Goal: Contribute content: Contribute content

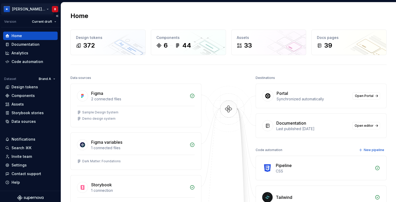
click at [23, 13] on html "[PERSON_NAME] Design System B Version Current draft Home Documentation Analytic…" at bounding box center [198, 101] width 396 height 202
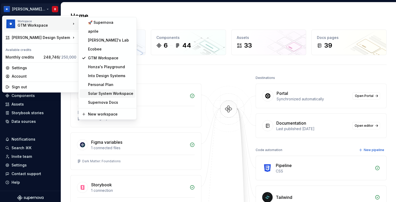
click at [102, 92] on div "Solar System Workspace" at bounding box center [110, 93] width 45 height 5
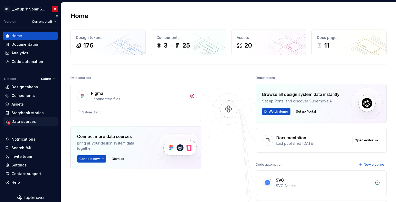
click at [26, 123] on div "Data sources" at bounding box center [24, 121] width 24 height 5
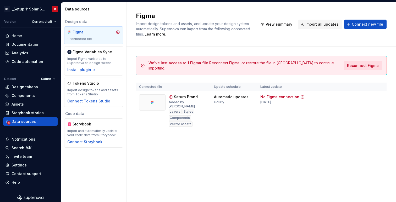
click at [356, 61] on button "Reconnect Figma" at bounding box center [362, 65] width 38 height 9
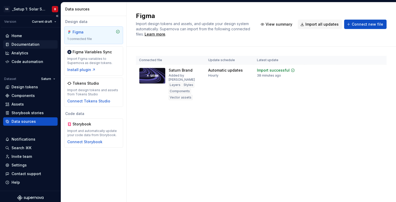
click at [34, 46] on div "Documentation" at bounding box center [26, 44] width 28 height 5
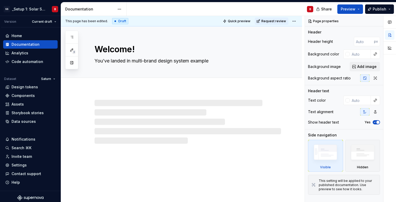
type textarea "*"
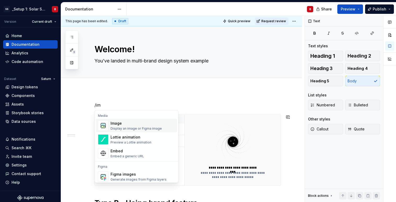
click at [122, 124] on div "Image" at bounding box center [135, 123] width 51 height 5
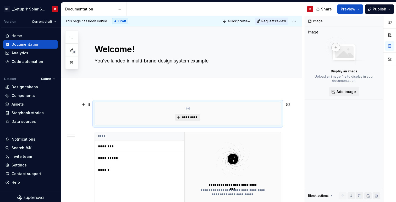
click at [188, 118] on span "*********" at bounding box center [190, 117] width 16 height 4
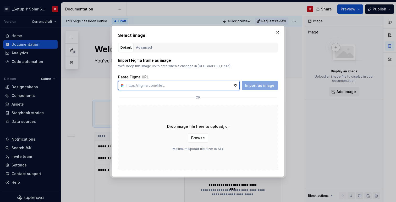
type textarea "*"
paste input "[URL][DOMAIN_NAME]"
type input "[URL][DOMAIN_NAME]"
type textarea "*"
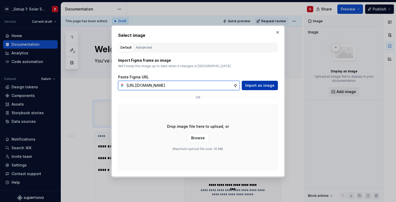
type input "[URL][DOMAIN_NAME]"
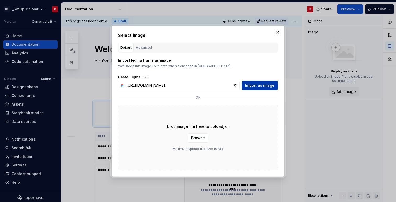
scroll to position [0, 0]
click at [268, 87] on span "Import as image" at bounding box center [259, 85] width 29 height 5
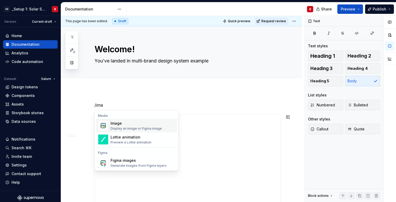
click at [124, 125] on div "Image" at bounding box center [135, 123] width 51 height 5
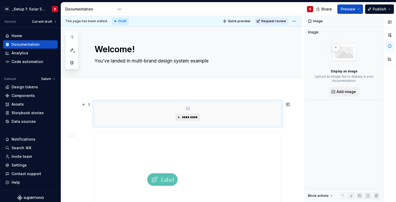
click at [185, 118] on span "*********" at bounding box center [190, 117] width 16 height 4
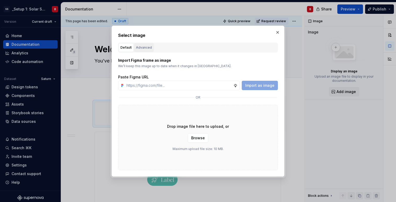
click at [142, 48] on div "Advanced" at bounding box center [144, 47] width 16 height 5
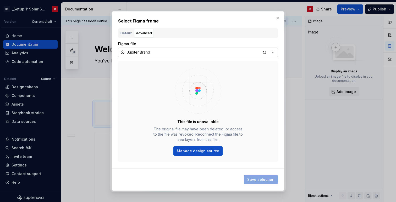
click at [141, 55] on button "Jupiter Brand" at bounding box center [198, 52] width 160 height 9
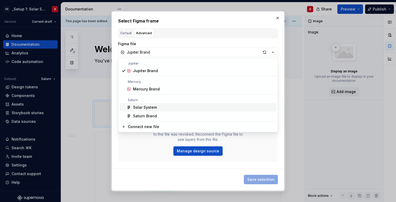
click at [143, 107] on div "Solar System" at bounding box center [145, 107] width 24 height 5
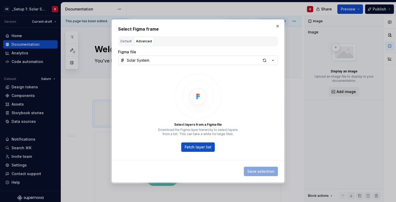
click at [149, 59] on button "Solar System" at bounding box center [198, 60] width 160 height 9
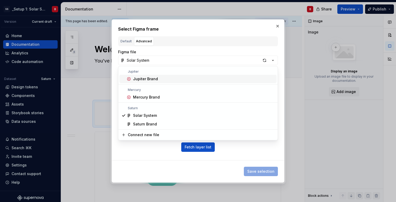
click at [142, 80] on div "Jupiter Brand" at bounding box center [145, 78] width 25 height 5
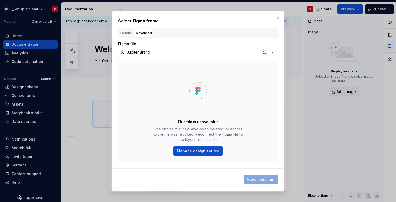
click at [262, 53] on div "button" at bounding box center [264, 52] width 7 height 7
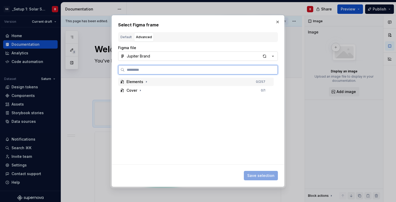
click at [144, 85] on div "Elements 0 / 257" at bounding box center [195, 82] width 155 height 8
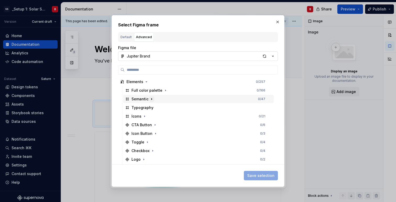
click at [149, 98] on icon "button" at bounding box center [151, 99] width 4 height 4
click at [277, 20] on button "button" at bounding box center [277, 21] width 7 height 7
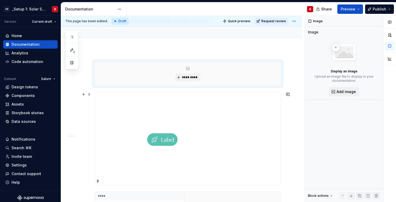
scroll to position [43, 0]
click at [230, 110] on img at bounding box center [163, 135] width 136 height 93
click at [204, 74] on div "*********" at bounding box center [188, 70] width 186 height 23
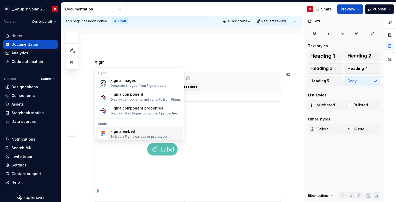
click at [125, 129] on div "Figma embed" at bounding box center [138, 131] width 56 height 5
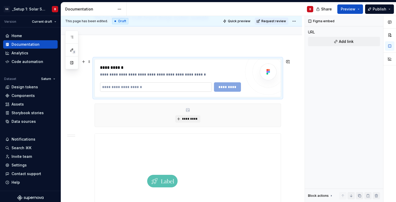
click at [125, 87] on input "text" at bounding box center [156, 86] width 112 height 9
drag, startPoint x: 146, startPoint y: 75, endPoint x: 162, endPoint y: 75, distance: 16.0
click at [162, 75] on div "**********" at bounding box center [171, 74] width 143 height 5
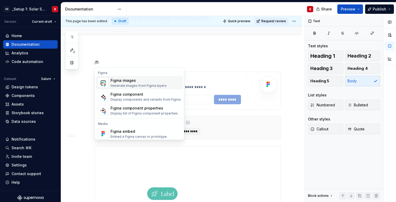
click at [131, 82] on div "Figma images" at bounding box center [138, 80] width 56 height 5
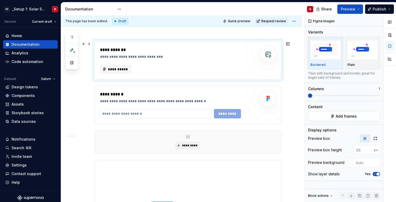
scroll to position [51, 0]
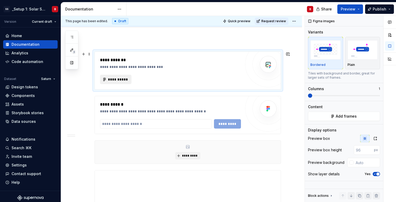
click at [109, 79] on span "**********" at bounding box center [118, 79] width 20 height 5
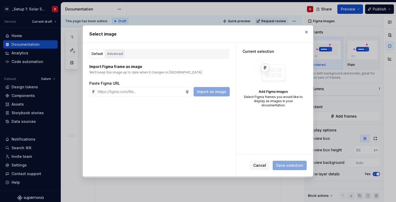
click at [109, 50] on button "Advanced" at bounding box center [115, 53] width 20 height 9
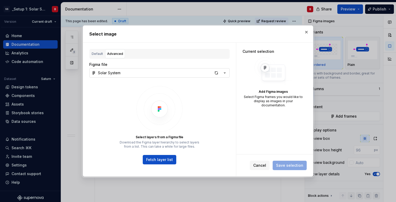
click at [226, 73] on icon "button" at bounding box center [224, 72] width 5 height 5
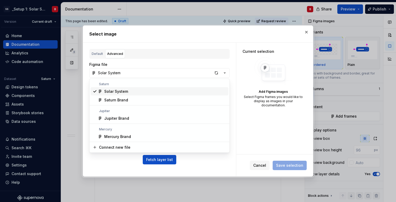
click at [117, 91] on div "Solar System" at bounding box center [116, 91] width 24 height 5
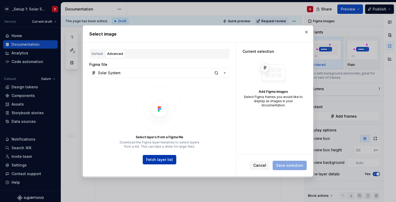
click at [155, 161] on span "Fetch layer list" at bounding box center [159, 159] width 27 height 5
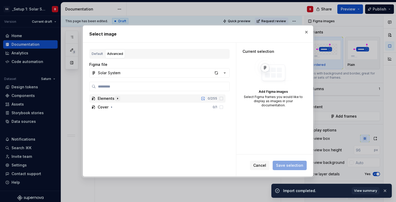
click at [115, 98] on button "button" at bounding box center [117, 98] width 5 height 5
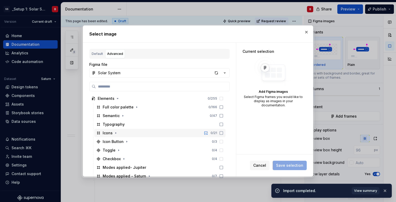
scroll to position [16, 0]
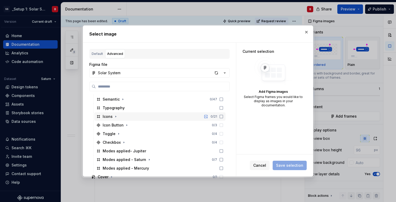
type textarea "*"
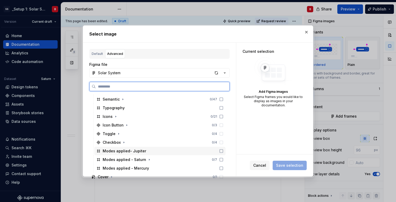
click at [223, 151] on icon at bounding box center [221, 151] width 4 height 4
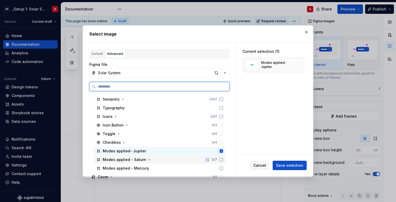
click at [223, 161] on icon at bounding box center [221, 160] width 4 height 4
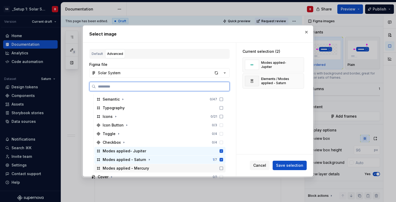
click at [223, 169] on icon at bounding box center [221, 168] width 4 height 4
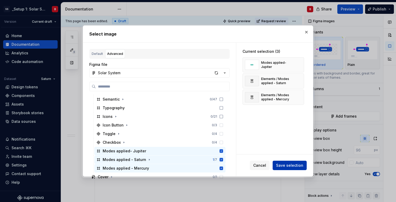
click at [298, 165] on span "Save selection" at bounding box center [289, 165] width 27 height 5
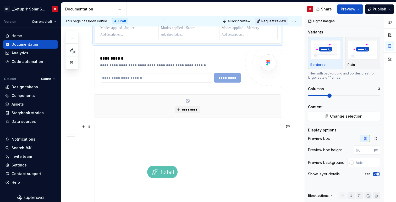
scroll to position [113, 0]
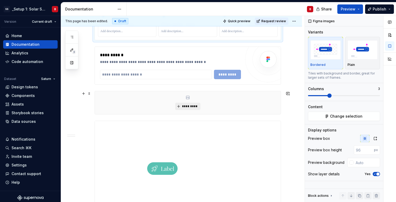
click at [189, 107] on span "*********" at bounding box center [190, 106] width 16 height 4
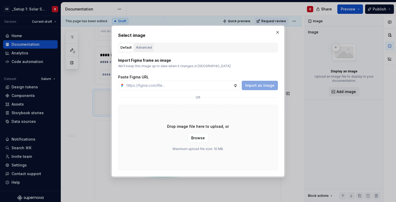
click at [142, 44] on button "Advanced" at bounding box center [144, 47] width 20 height 9
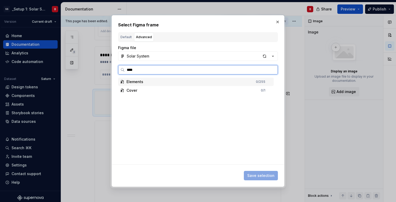
type input "*****"
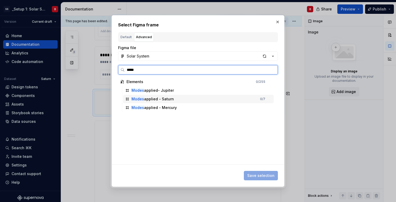
click at [167, 99] on div "Modes applied - Saturn" at bounding box center [152, 99] width 42 height 5
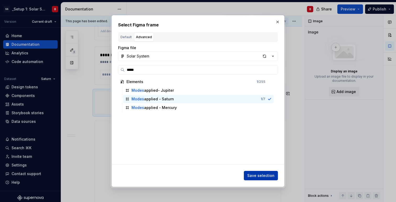
click at [262, 174] on span "Save selection" at bounding box center [260, 175] width 27 height 5
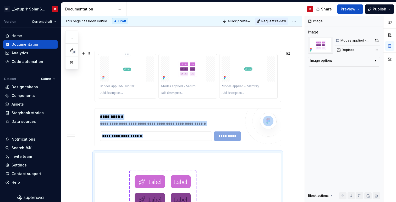
scroll to position [55, 0]
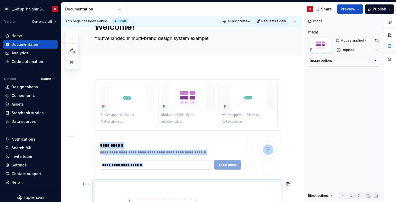
scroll to position [0, 0]
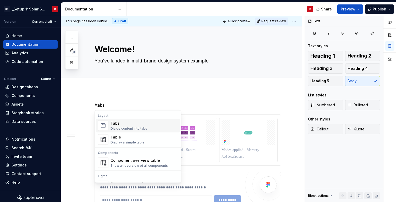
click at [122, 129] on div "Divide content into tabs" at bounding box center [128, 129] width 37 height 4
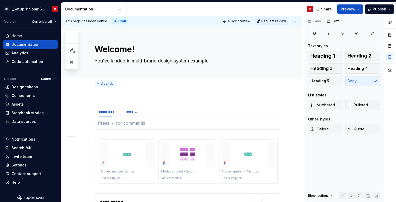
click at [103, 85] on span "Add tab" at bounding box center [107, 84] width 12 height 4
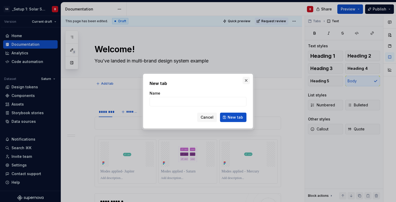
click at [245, 81] on button "button" at bounding box center [245, 80] width 7 height 7
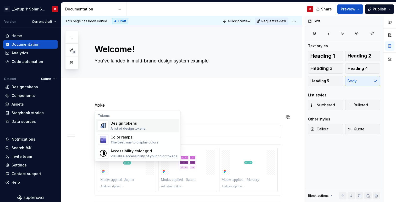
click at [129, 125] on div "Design tokens" at bounding box center [127, 123] width 35 height 5
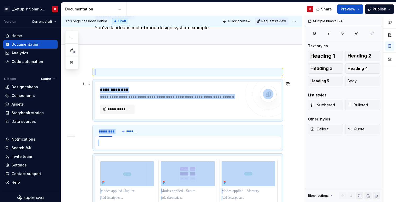
scroll to position [31, 0]
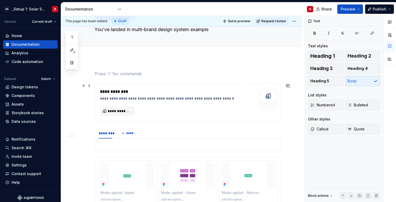
click at [131, 95] on div "**********" at bounding box center [170, 95] width 141 height 13
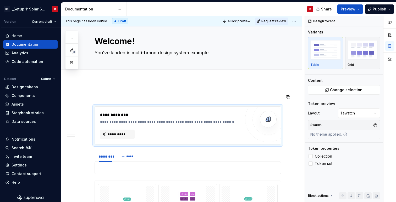
scroll to position [5, 0]
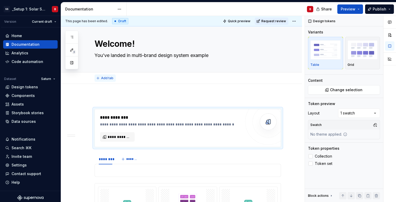
click at [105, 77] on span "Add tab" at bounding box center [107, 78] width 12 height 4
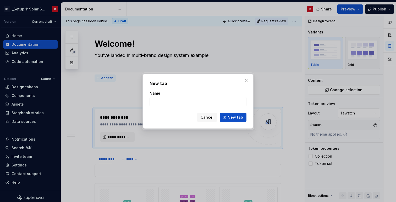
type textarea "*"
type input "P"
type input "I"
type input "App"
click at [234, 116] on span "New tab" at bounding box center [234, 117] width 15 height 5
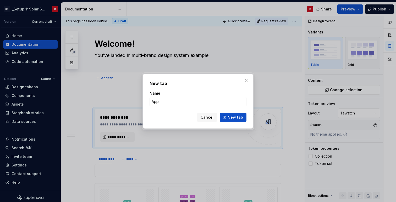
type textarea "*"
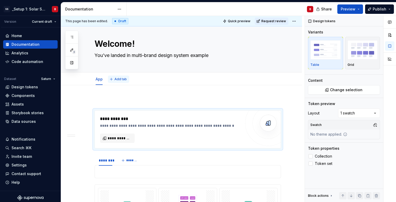
click at [124, 80] on span "Add tab" at bounding box center [120, 79] width 12 height 4
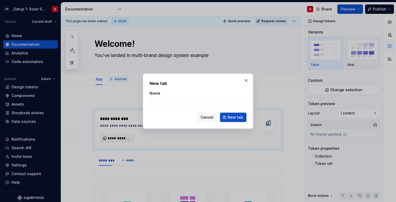
type input "W"
type textarea "*"
type input "Desktop"
click at [240, 116] on span "New tab" at bounding box center [234, 117] width 15 height 5
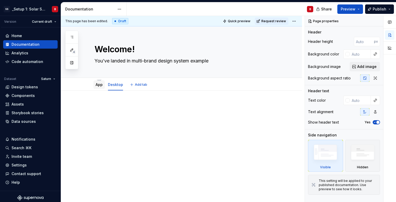
click at [98, 87] on div "App" at bounding box center [99, 84] width 7 height 5
click at [96, 85] on link "App" at bounding box center [99, 84] width 7 height 4
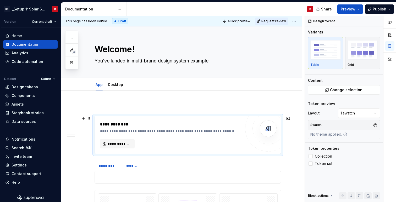
click at [125, 130] on div "**********" at bounding box center [171, 131] width 143 height 5
click at [113, 82] on div "Desktop" at bounding box center [115, 85] width 15 height 6
click at [113, 88] on div "Desktop" at bounding box center [115, 85] width 19 height 8
click at [110, 85] on link "Desktop" at bounding box center [115, 84] width 15 height 4
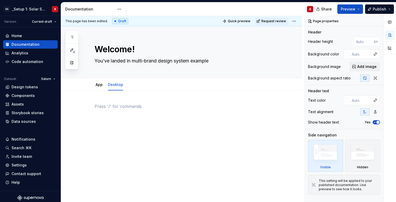
click at [121, 110] on div at bounding box center [187, 113] width 186 height 20
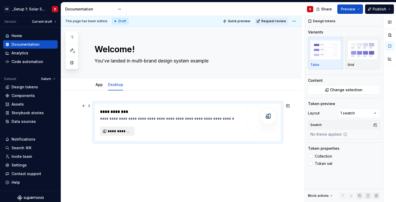
click at [118, 132] on span "**********" at bounding box center [120, 131] width 24 height 5
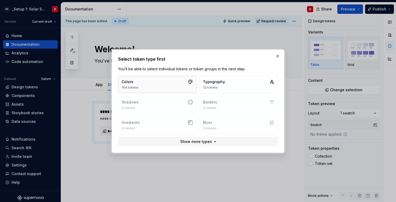
click at [160, 82] on button "Colors 164 tokens" at bounding box center [157, 84] width 78 height 17
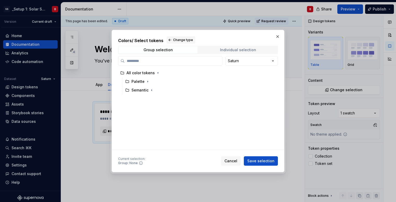
click at [246, 48] on span "Individual selection" at bounding box center [237, 49] width 79 height 7
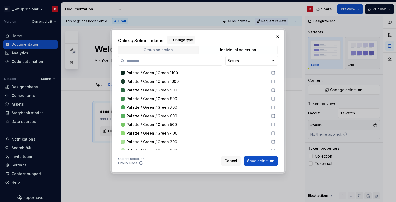
click at [138, 51] on span "Group selection" at bounding box center [158, 49] width 79 height 7
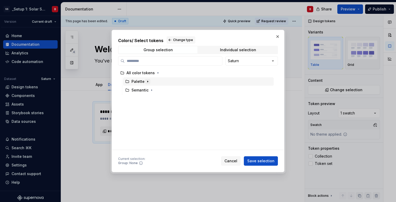
click at [147, 83] on icon "button" at bounding box center [148, 82] width 4 height 4
drag, startPoint x: 144, startPoint y: 91, endPoint x: 147, endPoint y: 82, distance: 10.3
click at [147, 82] on div "All color tokens Palette Green Purple Pink Red Magenta Blue Aqua Orange Teal Ye…" at bounding box center [196, 129] width 156 height 121
click at [147, 82] on icon "button" at bounding box center [148, 82] width 4 height 4
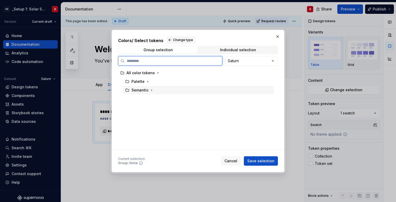
click at [149, 92] on span at bounding box center [151, 90] width 5 height 5
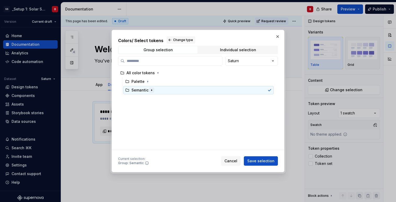
click at [151, 92] on icon "button" at bounding box center [151, 90] width 4 height 4
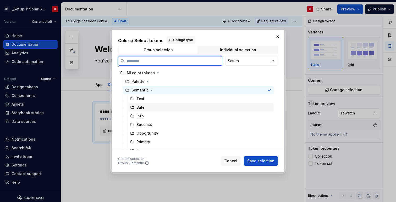
click at [144, 109] on div "Sale" at bounding box center [140, 107] width 8 height 5
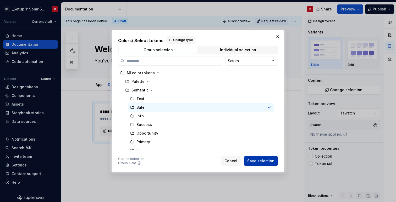
click at [266, 163] on span "Save selection" at bounding box center [260, 161] width 27 height 5
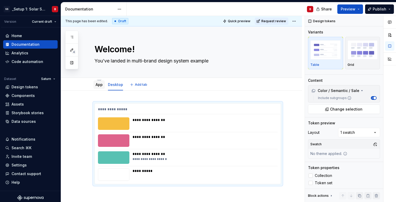
click at [99, 86] on link "App" at bounding box center [99, 84] width 7 height 4
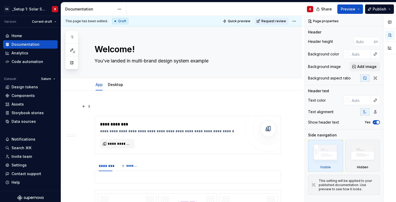
click at [105, 103] on p at bounding box center [187, 106] width 186 height 6
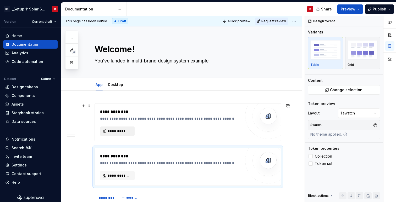
click at [114, 131] on span "**********" at bounding box center [120, 131] width 24 height 5
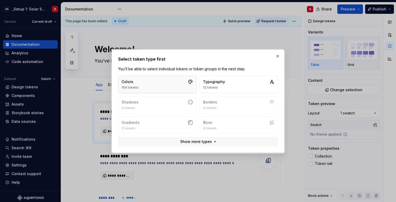
click at [130, 83] on div "Colors" at bounding box center [129, 81] width 17 height 5
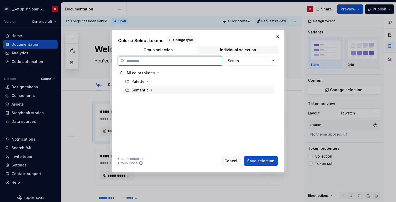
click at [145, 90] on div "Semantic" at bounding box center [139, 90] width 17 height 5
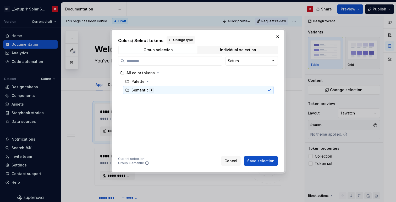
click at [152, 91] on icon "button" at bounding box center [151, 90] width 4 height 4
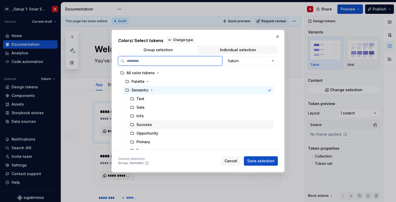
click at [147, 124] on div "Success" at bounding box center [143, 124] width 15 height 5
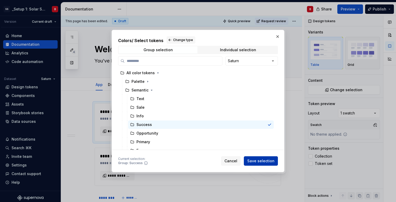
click at [268, 163] on span "Save selection" at bounding box center [260, 161] width 27 height 5
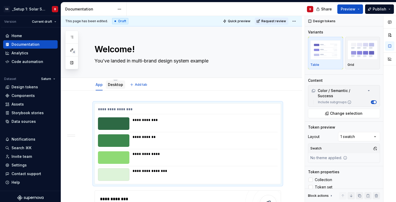
click at [113, 89] on div "Desktop" at bounding box center [115, 84] width 19 height 9
click at [111, 85] on link "Desktop" at bounding box center [115, 84] width 15 height 4
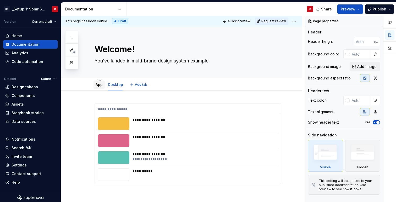
click at [98, 87] on div "App" at bounding box center [99, 84] width 7 height 5
click at [100, 87] on div "App" at bounding box center [99, 84] width 7 height 5
click at [96, 85] on link "App" at bounding box center [99, 84] width 7 height 4
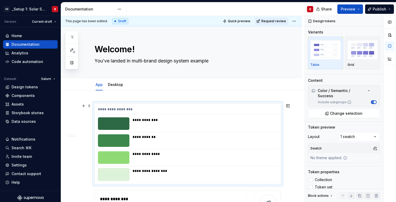
click at [141, 123] on div "**********" at bounding box center [203, 124] width 142 height 13
click at [51, 81] on html "SS _Setup 1: Solar System (Brands feature) B Version Current draft Home Documen…" at bounding box center [198, 101] width 396 height 202
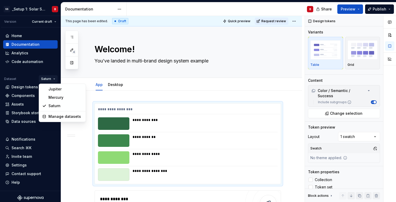
click at [120, 107] on html "SS _Setup 1: Solar System (Brands feature) B Version Current draft Home Documen…" at bounding box center [198, 101] width 396 height 202
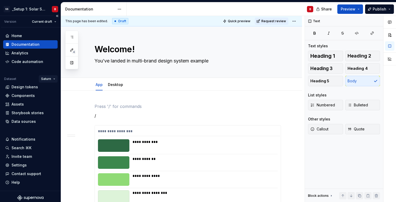
click at [48, 79] on html "SS _Setup 1: Solar System (Brands feature) B Version Current draft Home Documen…" at bounding box center [198, 101] width 396 height 202
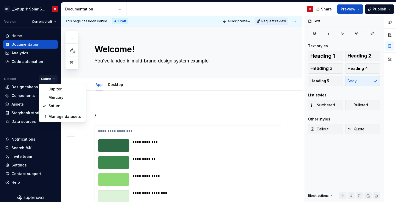
click at [110, 107] on html "SS _Setup 1: Solar System (Brands feature) B Version Current draft Home Documen…" at bounding box center [198, 101] width 396 height 202
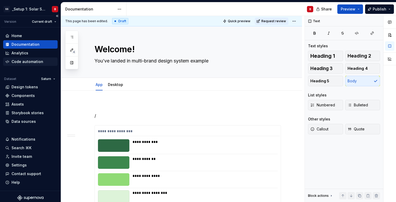
click at [26, 60] on div "Code automation" at bounding box center [28, 61] width 32 height 5
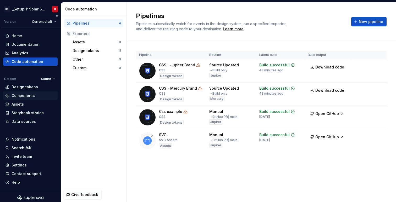
click at [27, 95] on div "Components" at bounding box center [23, 95] width 23 height 5
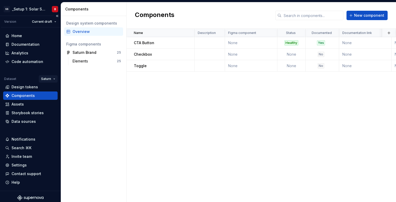
click at [47, 77] on html "SS _Setup 1: Solar System (Brands feature) B Version Current draft Home Documen…" at bounding box center [198, 101] width 396 height 202
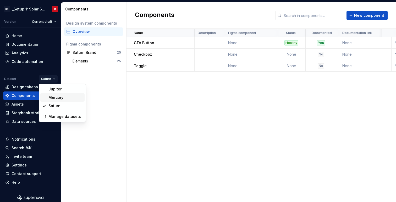
click at [54, 98] on div "Mercury" at bounding box center [65, 97] width 34 height 5
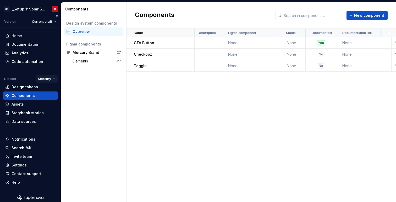
click at [51, 76] on html "SS _Setup 1: Solar System (Brands feature) B Version Current draft Home Documen…" at bounding box center [198, 101] width 396 height 202
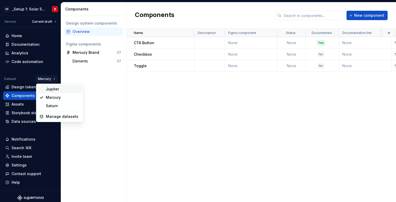
click at [55, 87] on div "Jupiter" at bounding box center [63, 89] width 34 height 5
click at [51, 79] on html "SS _Setup 1: Solar System (Brands feature) B Version Current draft Home Documen…" at bounding box center [198, 101] width 396 height 202
click at [138, 130] on html "SS _Setup 1: Solar System (Brands feature) B Version Current draft Home Documen…" at bounding box center [198, 101] width 396 height 202
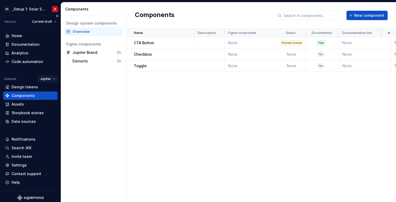
click at [44, 80] on html "SS _Setup 1: Solar System (Brands feature) B Version Current draft Home Documen…" at bounding box center [198, 101] width 396 height 202
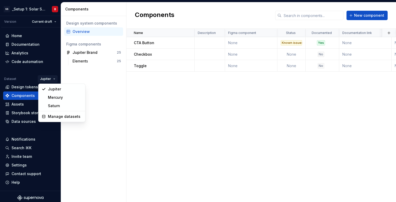
click at [165, 102] on html "SS _Setup 1: Solar System (Brands feature) B Version Current draft Home Documen…" at bounding box center [198, 101] width 396 height 202
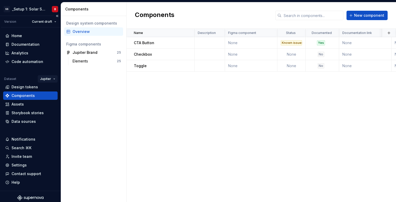
click at [44, 77] on html "SS _Setup 1: Solar System (Brands feature) B Version Current draft Home Documen…" at bounding box center [198, 101] width 396 height 202
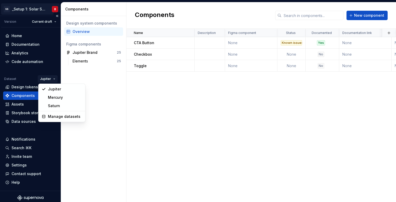
click at [31, 10] on html "SS _Setup 1: Solar System (Brands feature) B Version Current draft Home Documen…" at bounding box center [198, 101] width 396 height 202
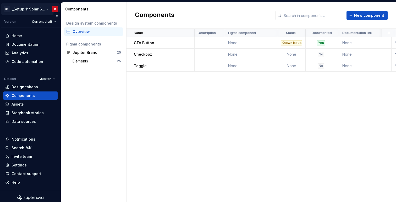
click at [35, 10] on html "SS _Setup 1: Solar System (Brands feature) B Version Current draft Home Documen…" at bounding box center [198, 101] width 396 height 202
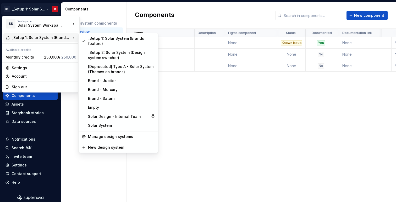
click at [202, 88] on html "SS _Setup 1: Solar System (Brands feature) B Version Current draft Home Documen…" at bounding box center [198, 101] width 396 height 202
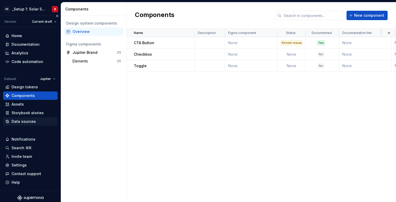
click at [31, 122] on div "Data sources" at bounding box center [24, 121] width 24 height 5
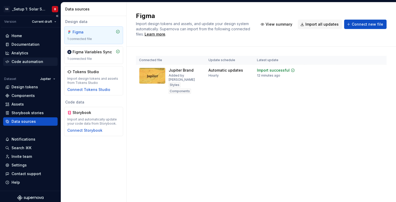
click at [24, 62] on div "Code automation" at bounding box center [28, 61] width 32 height 5
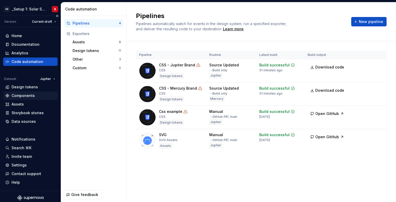
click at [26, 94] on div "Components" at bounding box center [23, 95] width 23 height 5
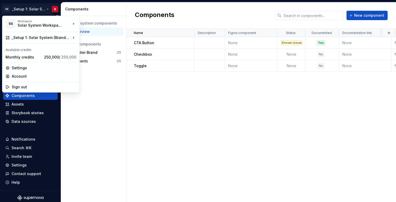
click at [31, 8] on html "SS _Setup 1: Solar System (Brands feature) B Version Current draft Home Documen…" at bounding box center [198, 101] width 396 height 202
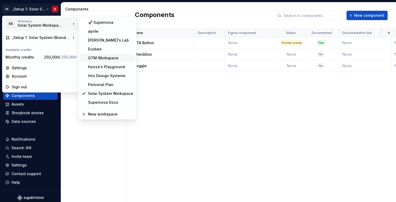
click at [115, 57] on div "GTM Workspace" at bounding box center [110, 57] width 45 height 5
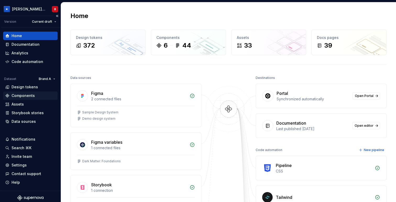
click at [22, 95] on div "Components" at bounding box center [23, 95] width 23 height 5
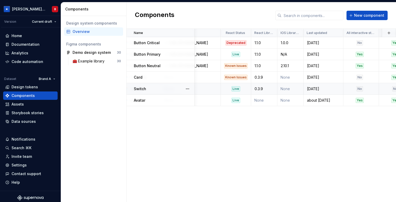
scroll to position [0, 275]
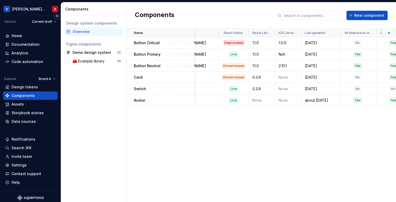
click at [58, 16] on button "Collapse sidebar" at bounding box center [56, 15] width 7 height 7
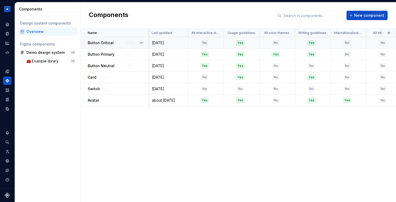
scroll to position [0, 393]
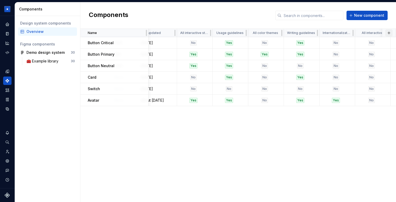
click at [390, 32] on button "button" at bounding box center [388, 32] width 7 height 7
click at [367, 44] on div "New custom property" at bounding box center [358, 43] width 39 height 5
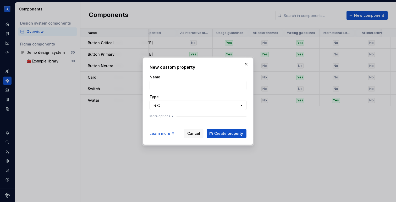
click at [193, 102] on div "**********" at bounding box center [198, 101] width 396 height 202
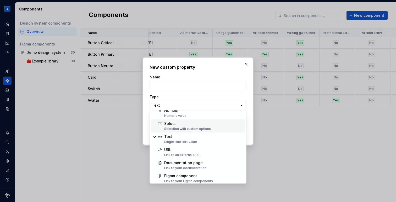
scroll to position [33, 0]
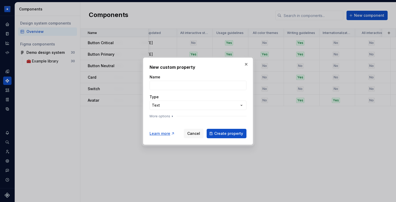
click at [246, 64] on div "**********" at bounding box center [198, 101] width 396 height 202
click at [246, 64] on button "button" at bounding box center [245, 64] width 7 height 7
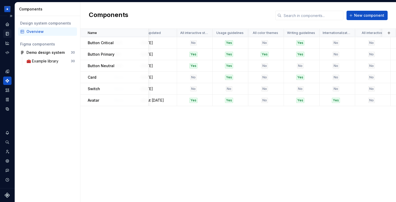
click at [6, 35] on icon "Documentation" at bounding box center [7, 33] width 5 height 5
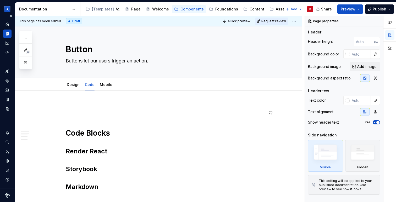
click at [98, 111] on div "Code Blocks Render React Storybook Markdown Component Blocks" at bounding box center [165, 173] width 198 height 140
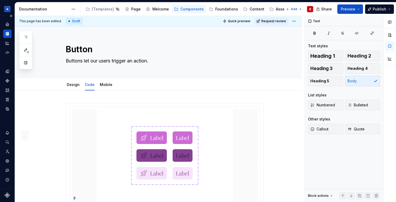
type textarea "*"
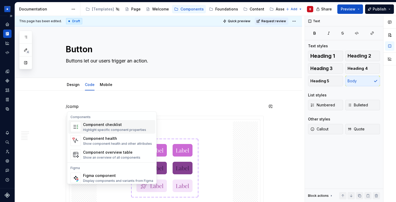
click at [110, 126] on div "Component checklist" at bounding box center [114, 124] width 63 height 5
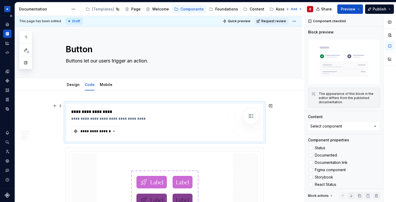
click at [101, 136] on div "**********" at bounding box center [164, 123] width 197 height 38
click at [100, 133] on div "**********" at bounding box center [95, 131] width 31 height 5
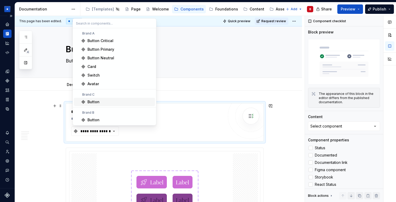
click at [100, 102] on div "Button" at bounding box center [119, 101] width 65 height 5
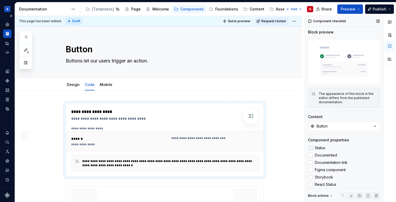
click at [314, 149] on label "Status" at bounding box center [344, 148] width 72 height 6
click at [311, 156] on div at bounding box center [310, 155] width 4 height 4
click at [12, 15] on button "Expand sidebar" at bounding box center [10, 15] width 7 height 7
type textarea "*"
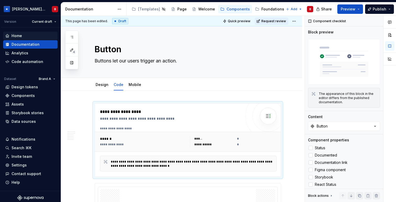
click at [21, 35] on div "Home" at bounding box center [17, 35] width 10 height 5
